Goal: Transaction & Acquisition: Obtain resource

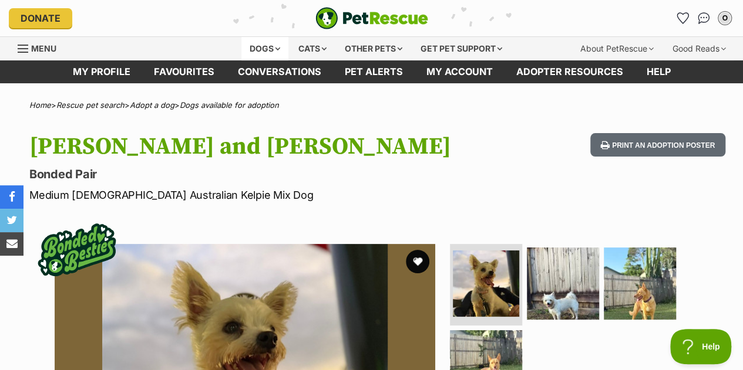
click at [255, 52] on div "Dogs" at bounding box center [264, 48] width 47 height 23
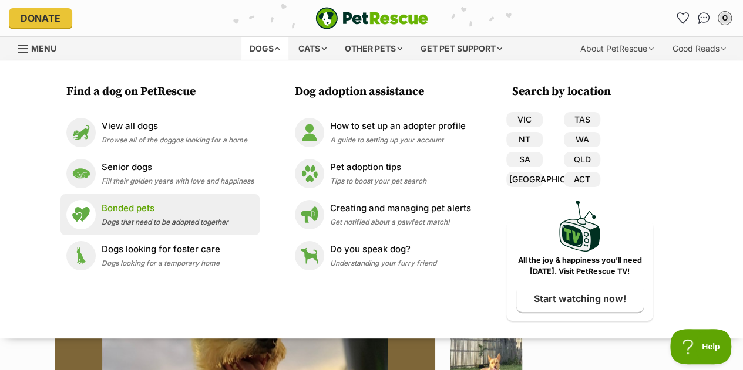
click at [141, 214] on p "Bonded pets" at bounding box center [165, 209] width 127 height 14
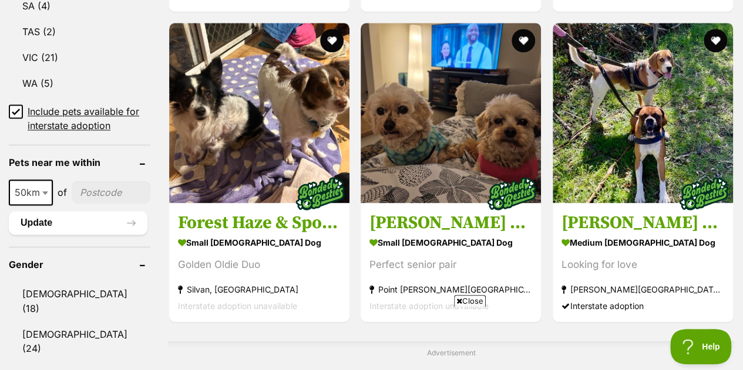
click at [473, 305] on span "Close" at bounding box center [470, 301] width 32 height 12
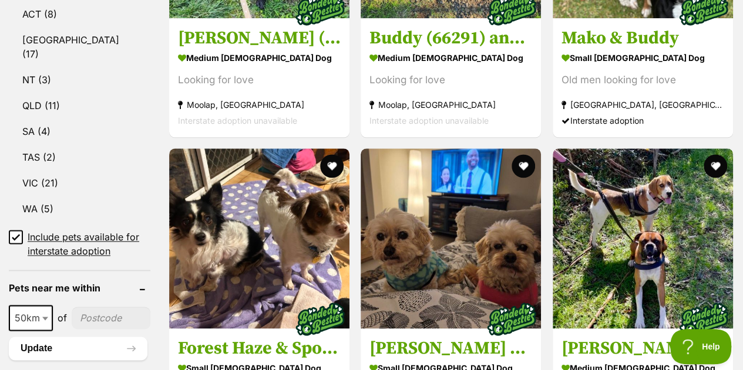
scroll to position [684, 0]
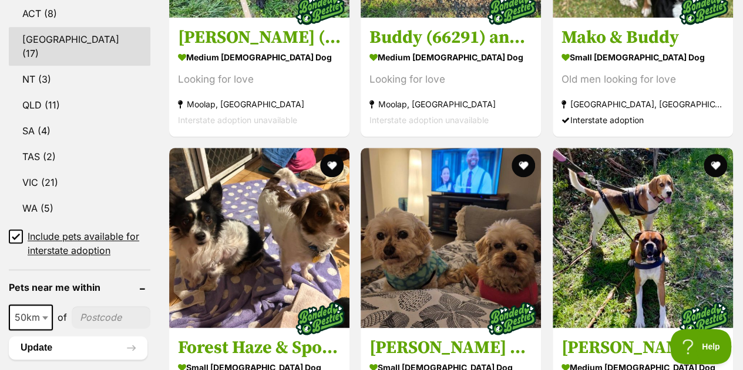
click at [46, 27] on link "[GEOGRAPHIC_DATA] (17)" at bounding box center [79, 46] width 141 height 39
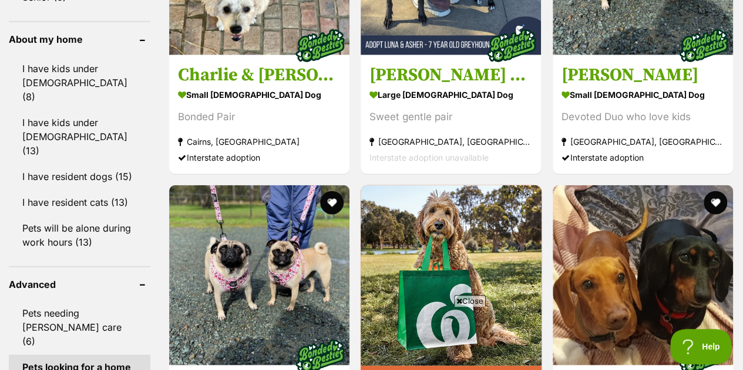
scroll to position [1379, 0]
